Goal: Book appointment/travel/reservation

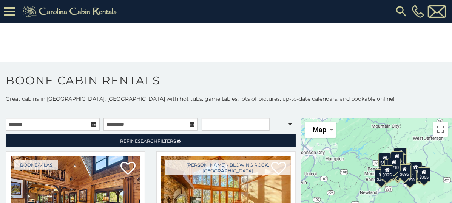
click at [91, 121] on icon at bounding box center [93, 123] width 5 height 5
click at [53, 118] on input "text" at bounding box center [53, 124] width 94 height 13
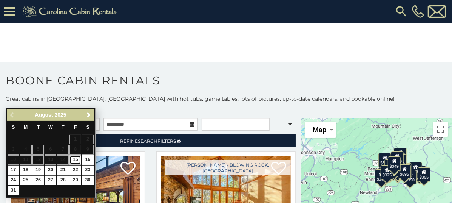
click at [77, 162] on link "15" at bounding box center [76, 159] width 12 height 9
type input "**********"
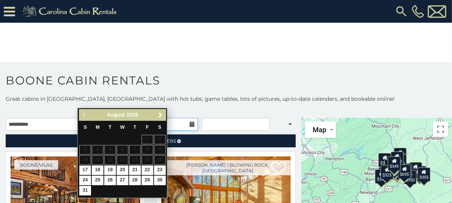
click at [116, 118] on input "text" at bounding box center [151, 124] width 94 height 13
click at [85, 172] on link "17" at bounding box center [85, 169] width 12 height 9
type input "**********"
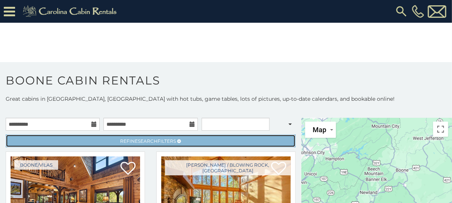
click at [176, 138] on span "Refine Search Filters" at bounding box center [149, 141] width 56 height 6
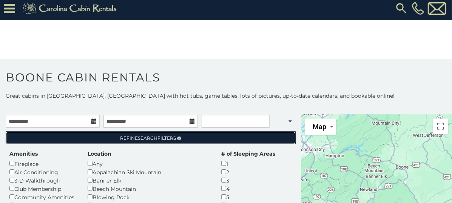
scroll to position [4, 0]
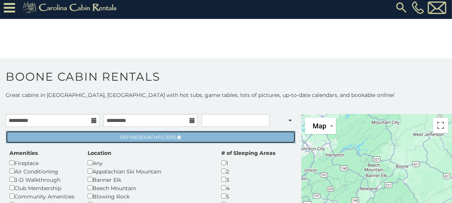
click at [235, 130] on link "Refine Search Filters" at bounding box center [151, 136] width 290 height 13
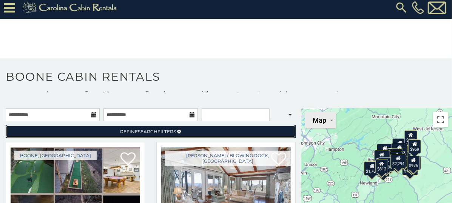
scroll to position [6, 0]
